Goal: Information Seeking & Learning: Check status

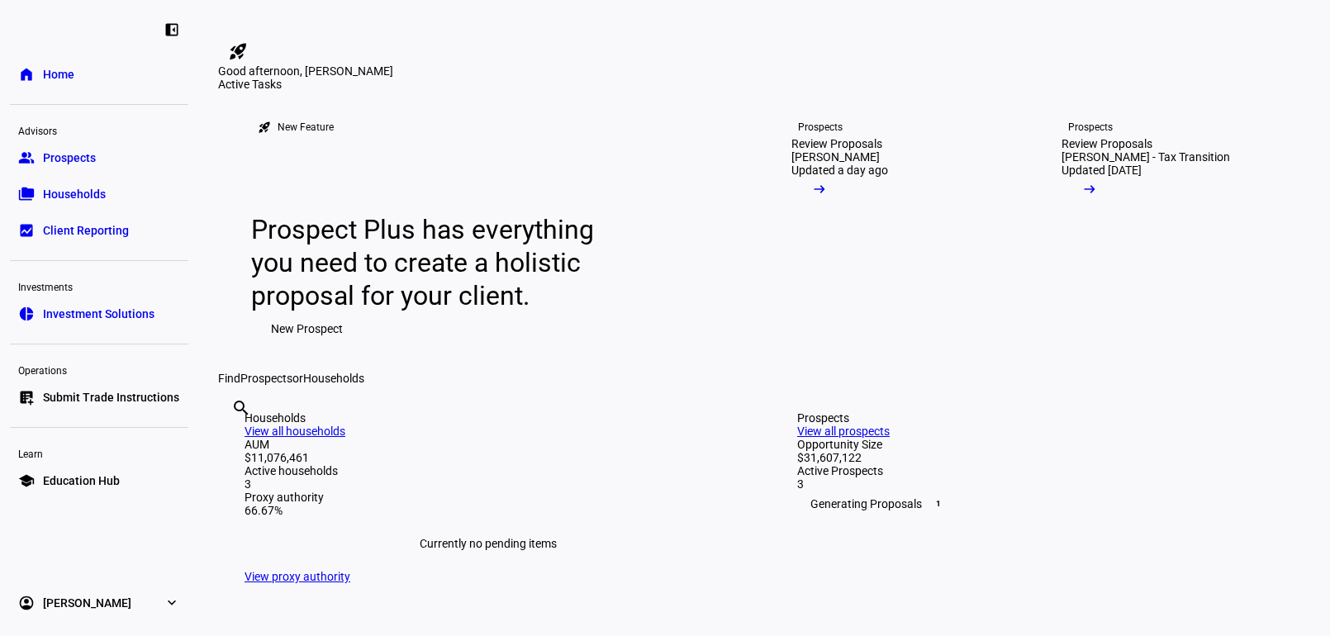
click at [81, 190] on span "Households" at bounding box center [74, 194] width 63 height 17
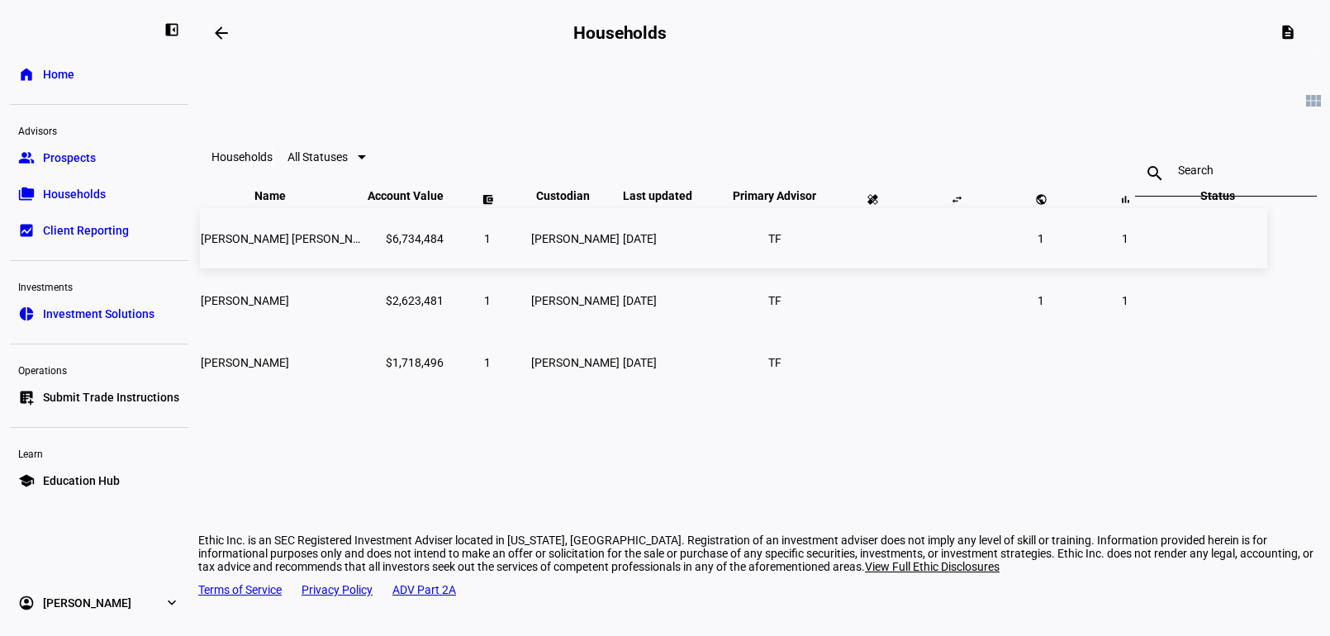
click at [368, 245] on span "[PERSON_NAME] [PERSON_NAME] III" at bounding box center [297, 238] width 192 height 13
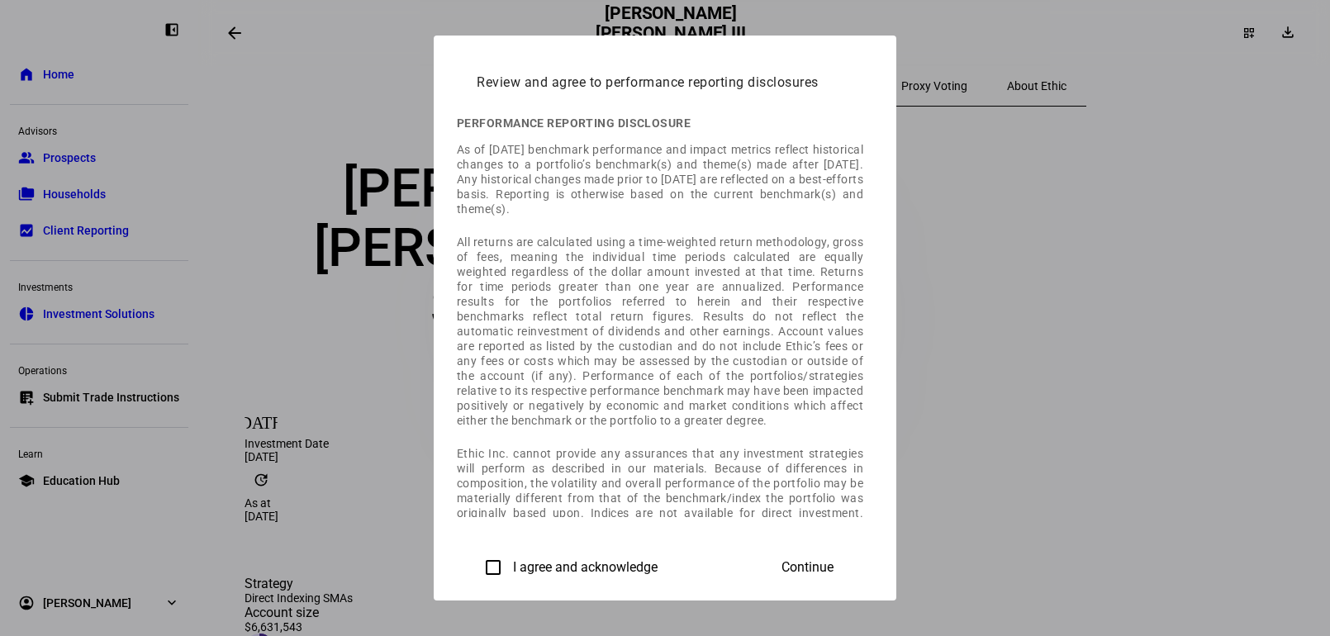
click at [477, 556] on div "I agree and acknowledge" at bounding box center [567, 567] width 181 height 33
drag, startPoint x: 251, startPoint y: 563, endPoint x: 300, endPoint y: 564, distance: 48.7
click at [434, 563] on div "Review and agree to performance reporting disclosures Performance reporting dis…" at bounding box center [665, 319] width 462 height 566
click at [510, 564] on label "I agree and acknowledge" at bounding box center [584, 567] width 148 height 15
click at [477, 564] on input "I agree and acknowledge" at bounding box center [493, 567] width 33 height 33
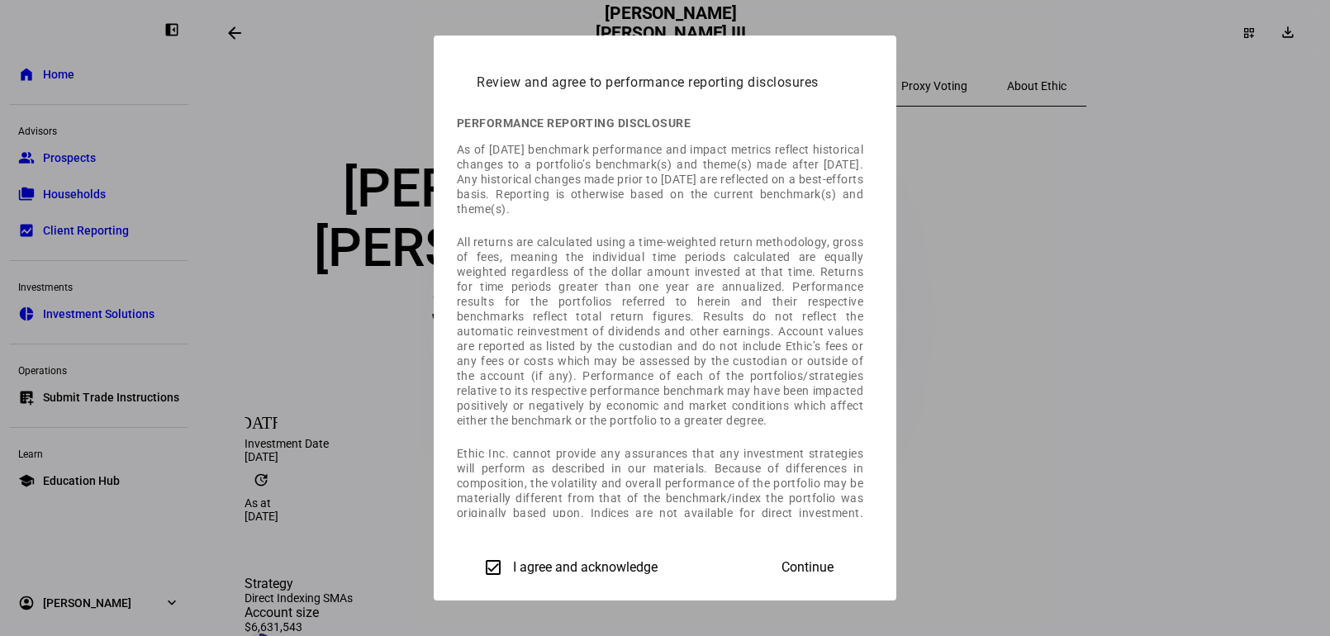
checkbox input "true"
click at [833, 567] on span "Continue" at bounding box center [807, 567] width 52 height 15
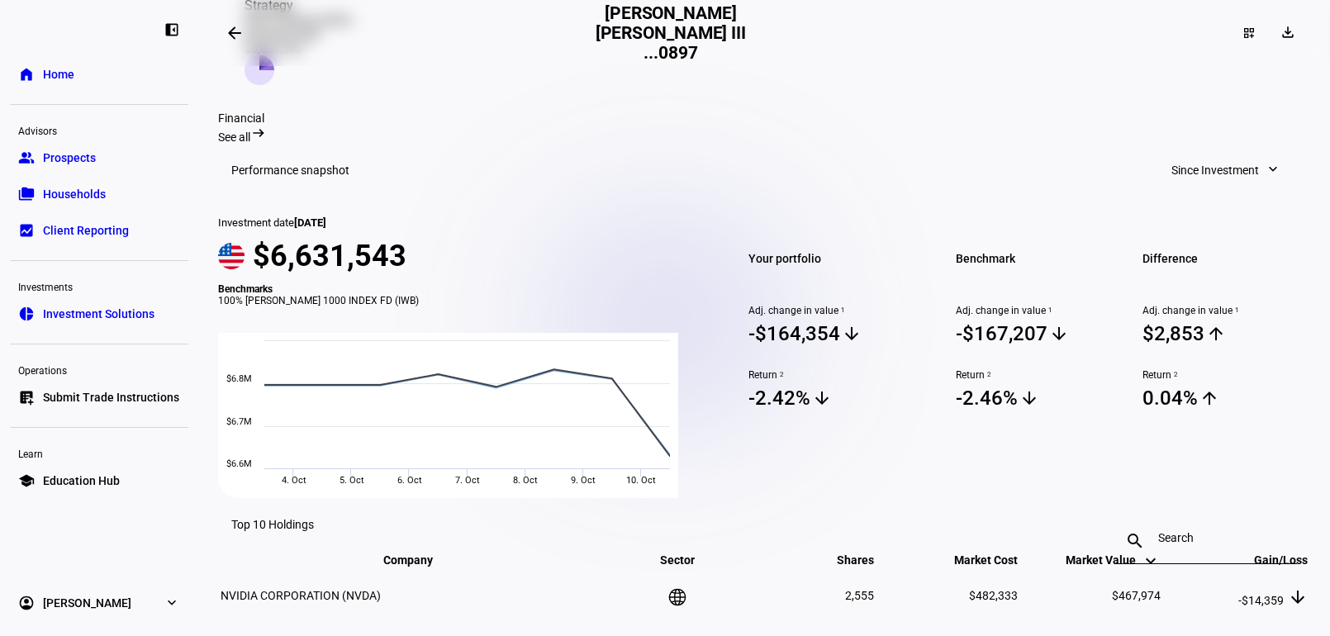
scroll to position [743, 0]
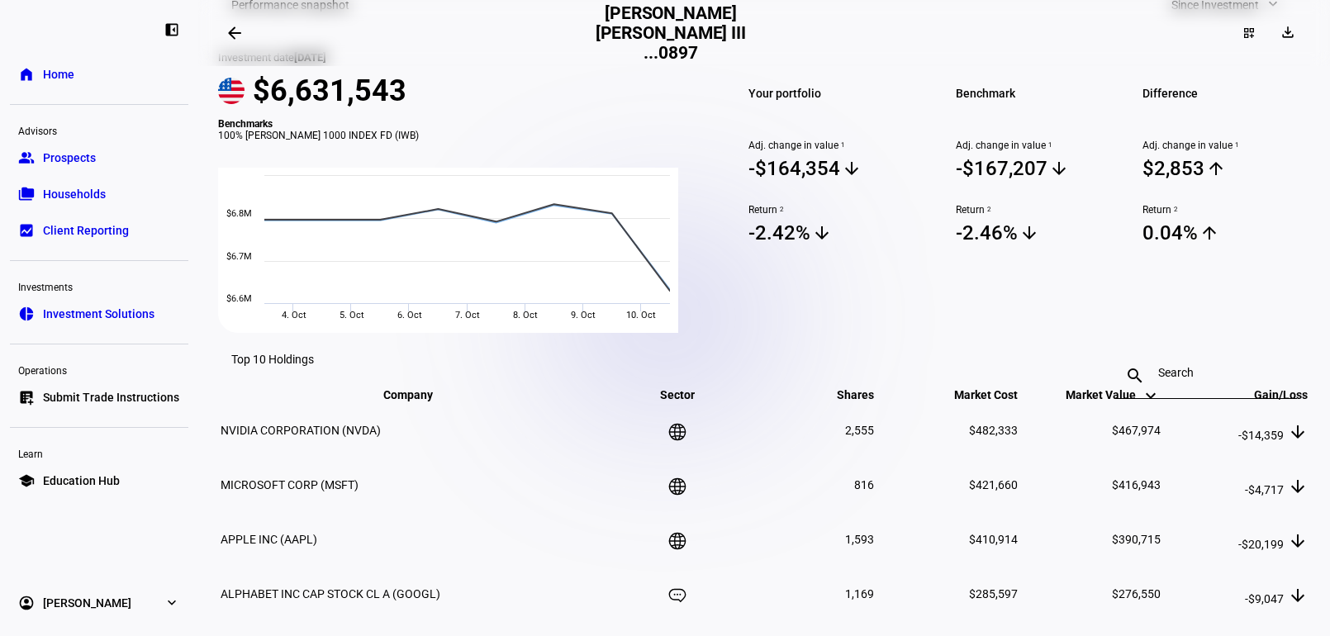
click at [50, 80] on span "Home" at bounding box center [58, 74] width 31 height 17
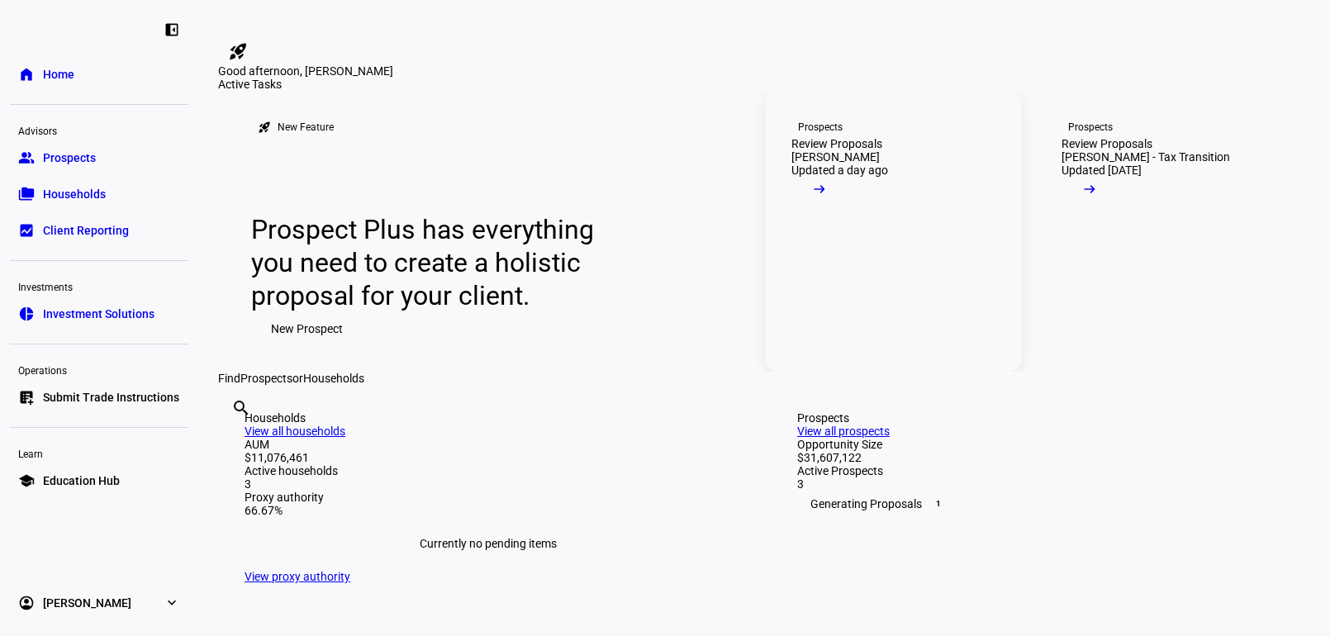
click at [881, 334] on link "Prospects Review Proposals [PERSON_NAME] Updated a day ago arrow_right_alt" at bounding box center [893, 231] width 257 height 281
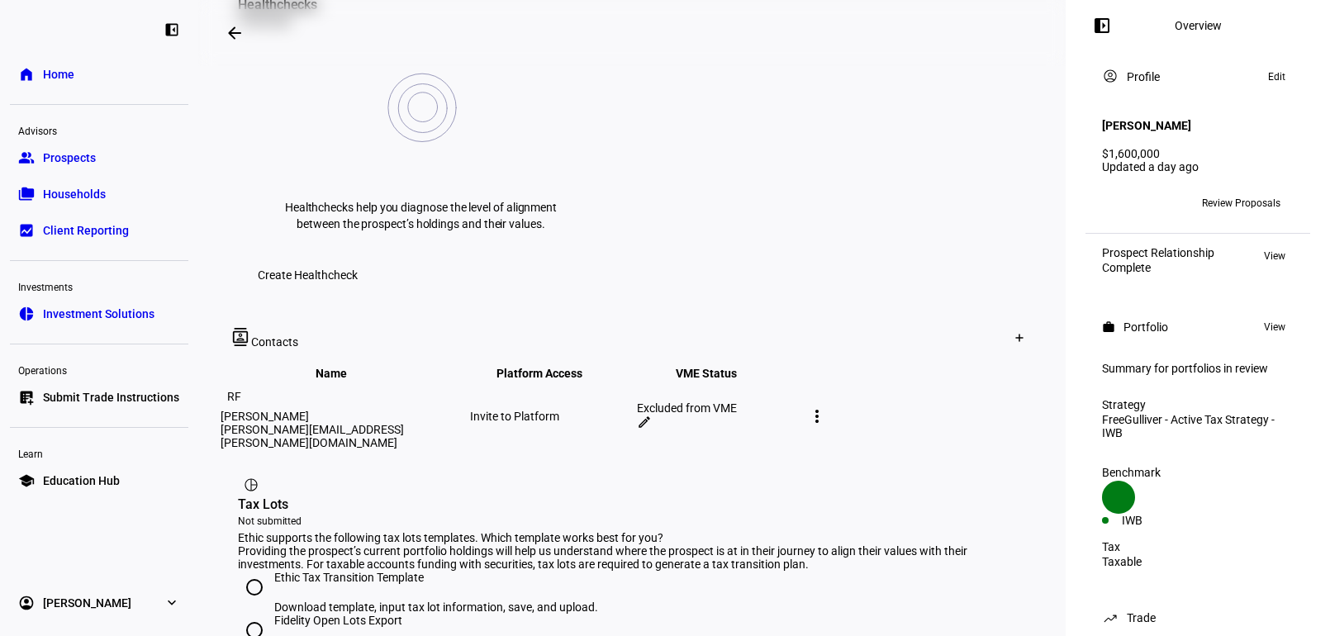
scroll to position [743, 0]
click at [111, 306] on span "Investment Solutions" at bounding box center [98, 314] width 111 height 17
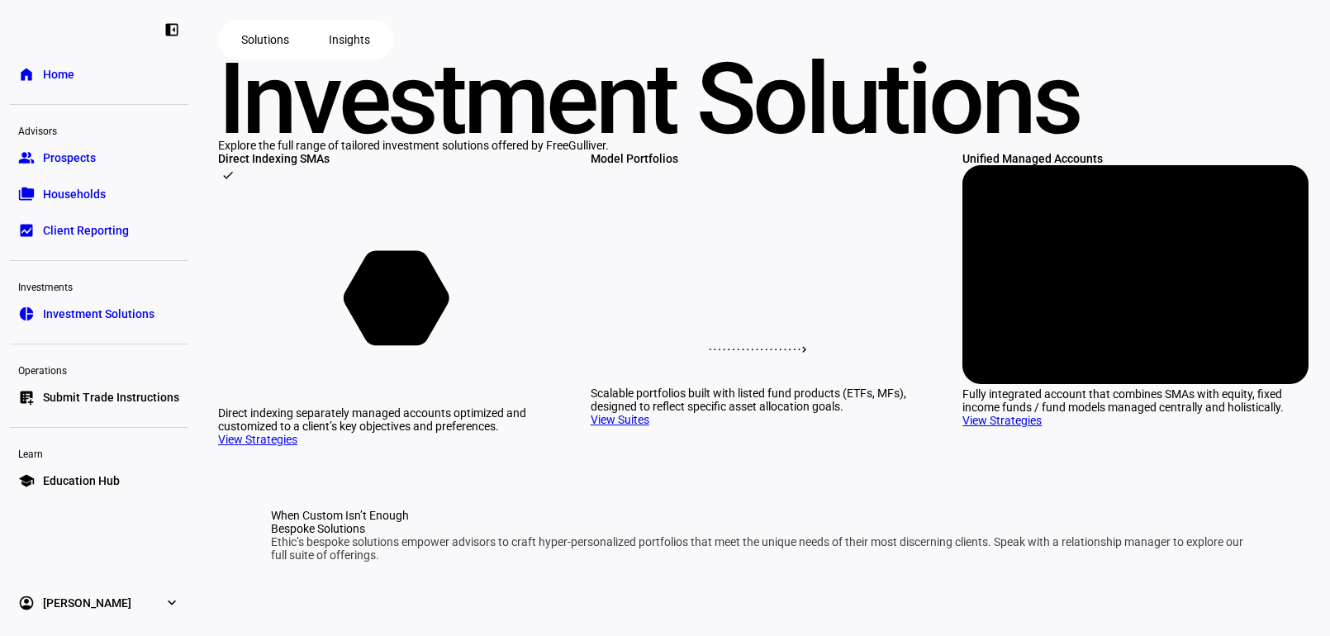
click at [91, 196] on span "Households" at bounding box center [74, 194] width 63 height 17
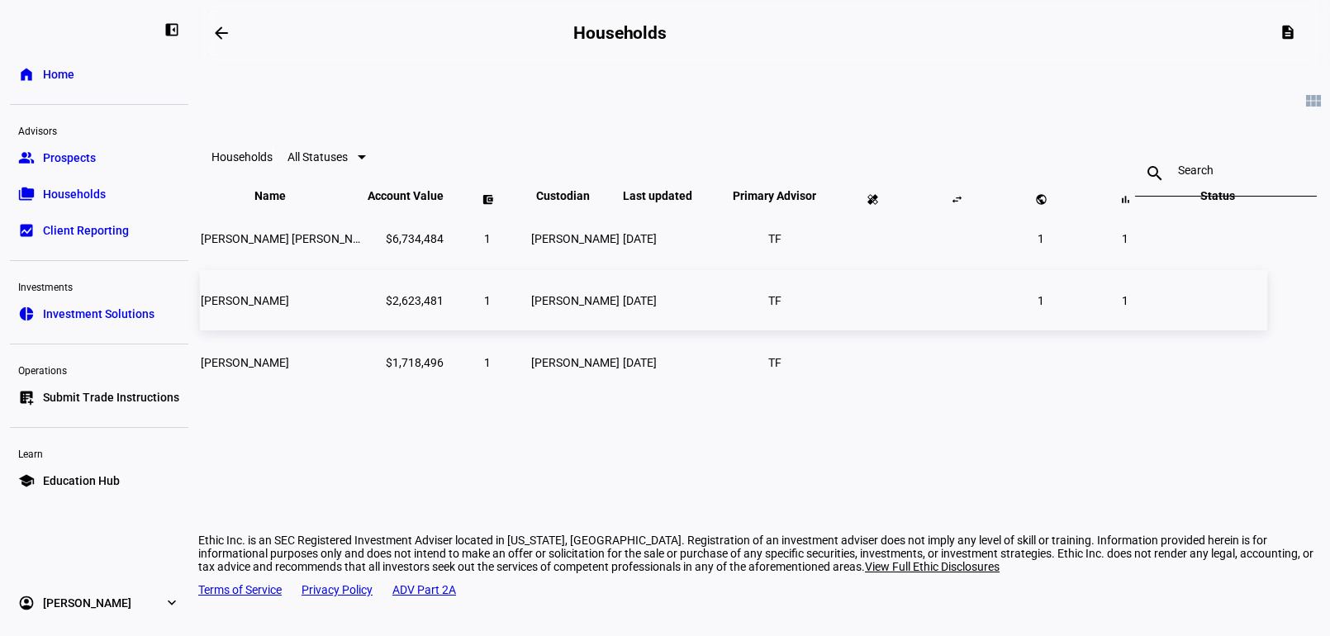
click at [289, 307] on span "[PERSON_NAME]" at bounding box center [245, 300] width 88 height 13
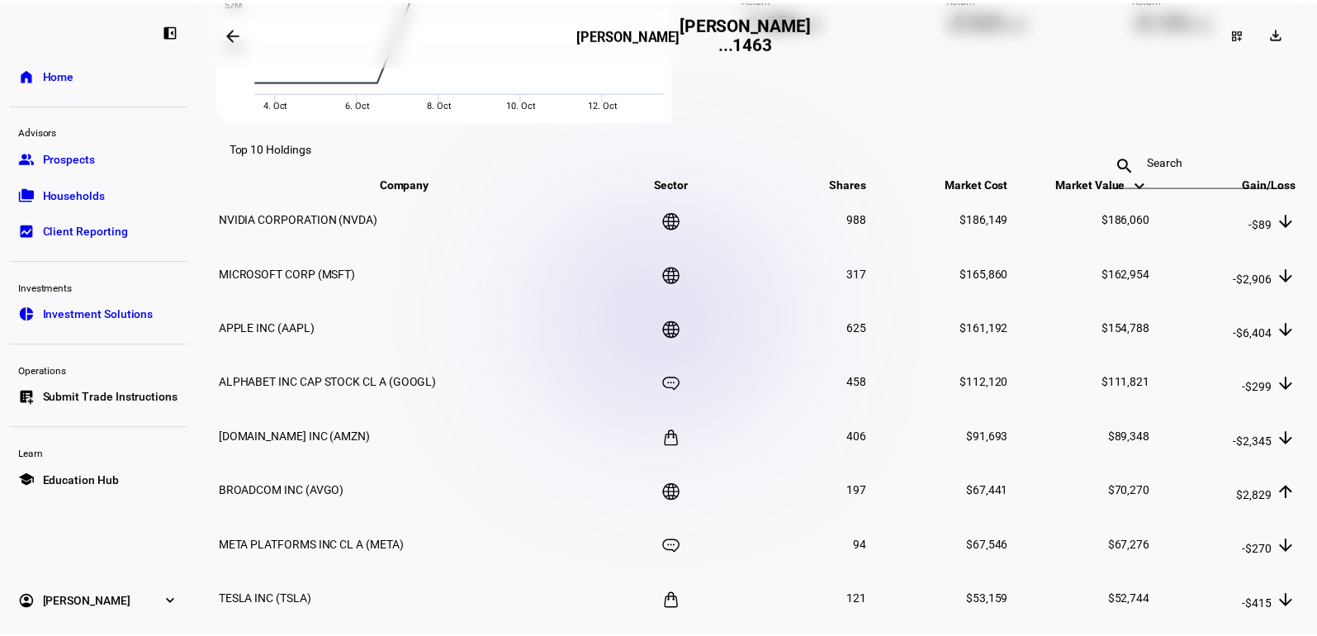
scroll to position [935, 0]
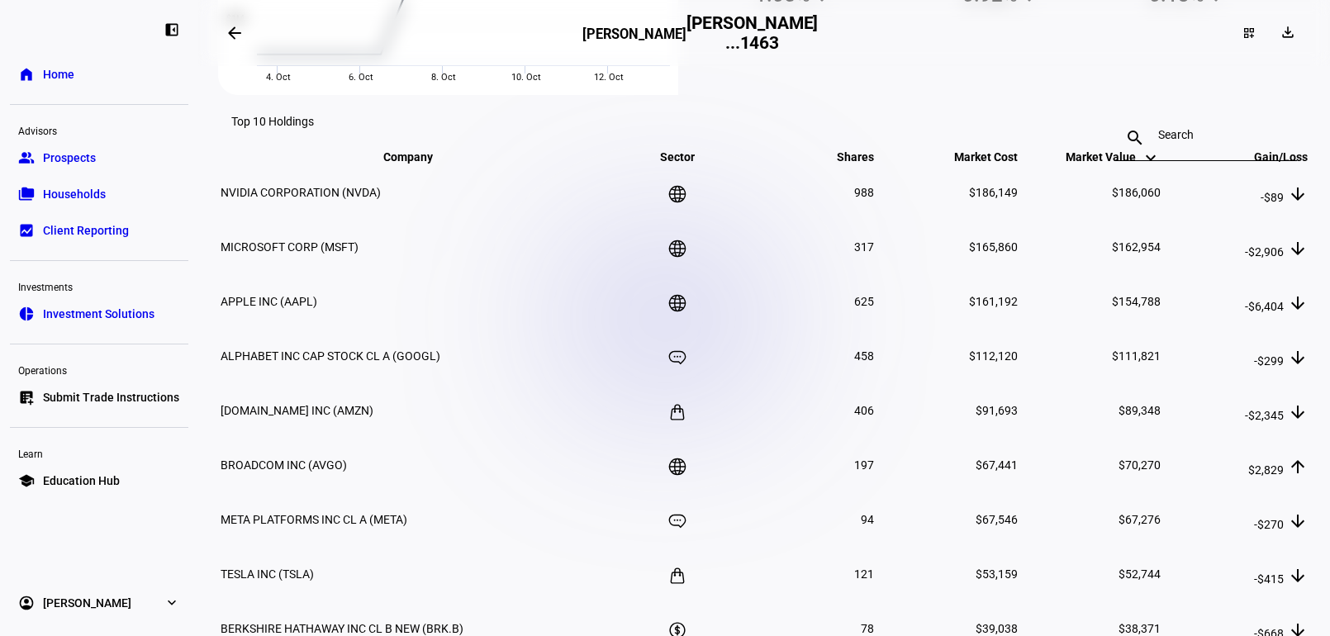
click at [230, 30] on mat-icon "arrow_backwards" at bounding box center [235, 33] width 20 height 20
